Goal: Answer question/provide support

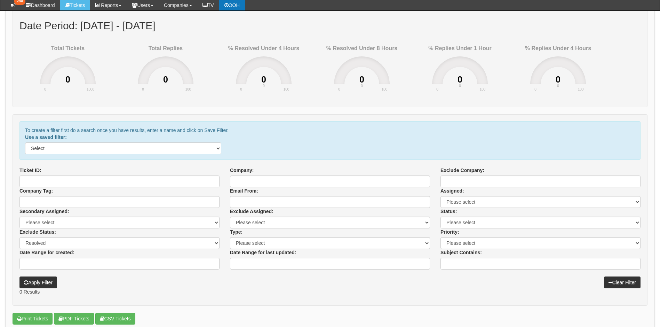
scroll to position [80, 0]
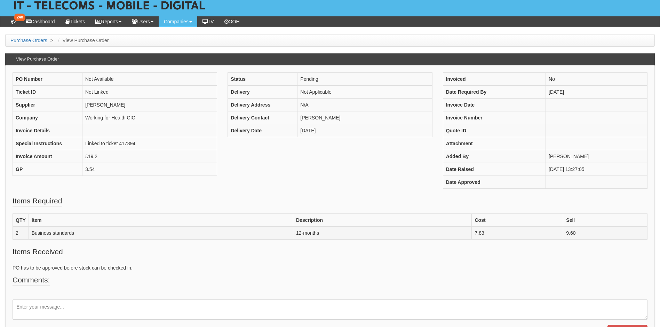
scroll to position [65, 0]
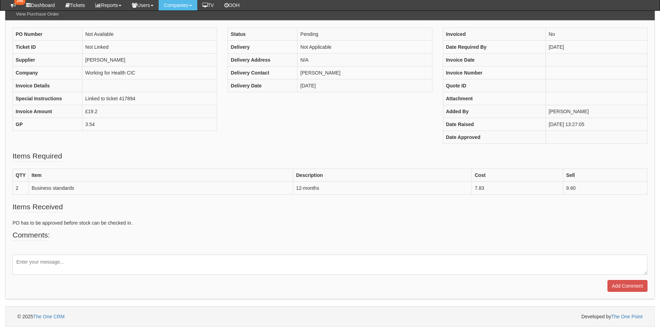
click at [60, 268] on textarea at bounding box center [330, 264] width 635 height 20
type textarea "Processed"
click at [627, 288] on input "Add Comment" at bounding box center [628, 286] width 40 height 12
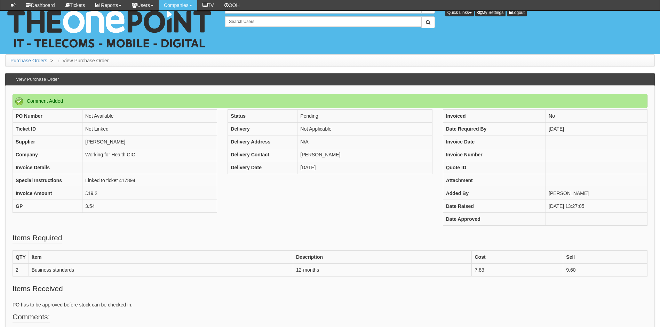
scroll to position [113, 0]
